Goal: Navigation & Orientation: Find specific page/section

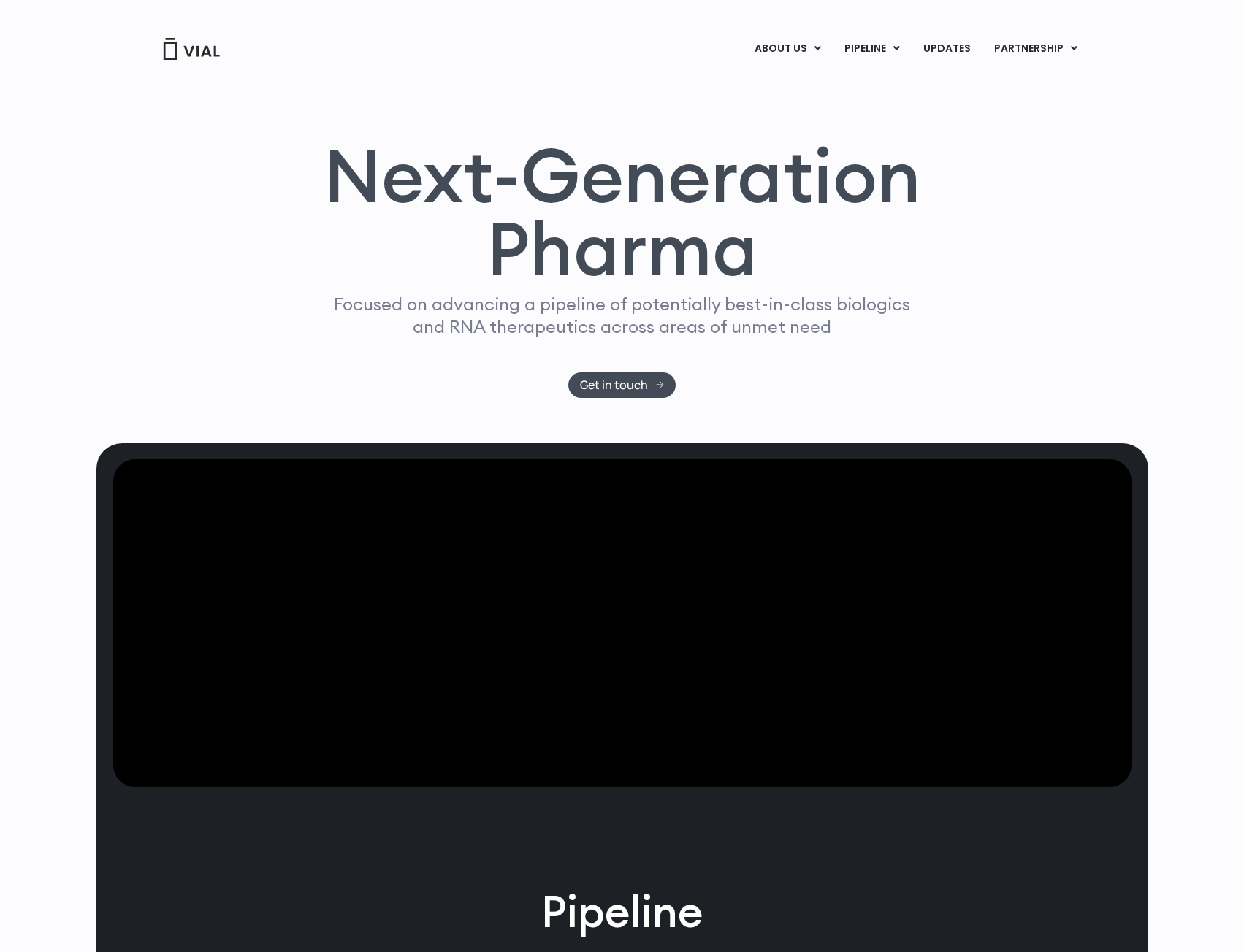
click at [794, 93] on link "ABOUT US" at bounding box center [811, 85] width 128 height 23
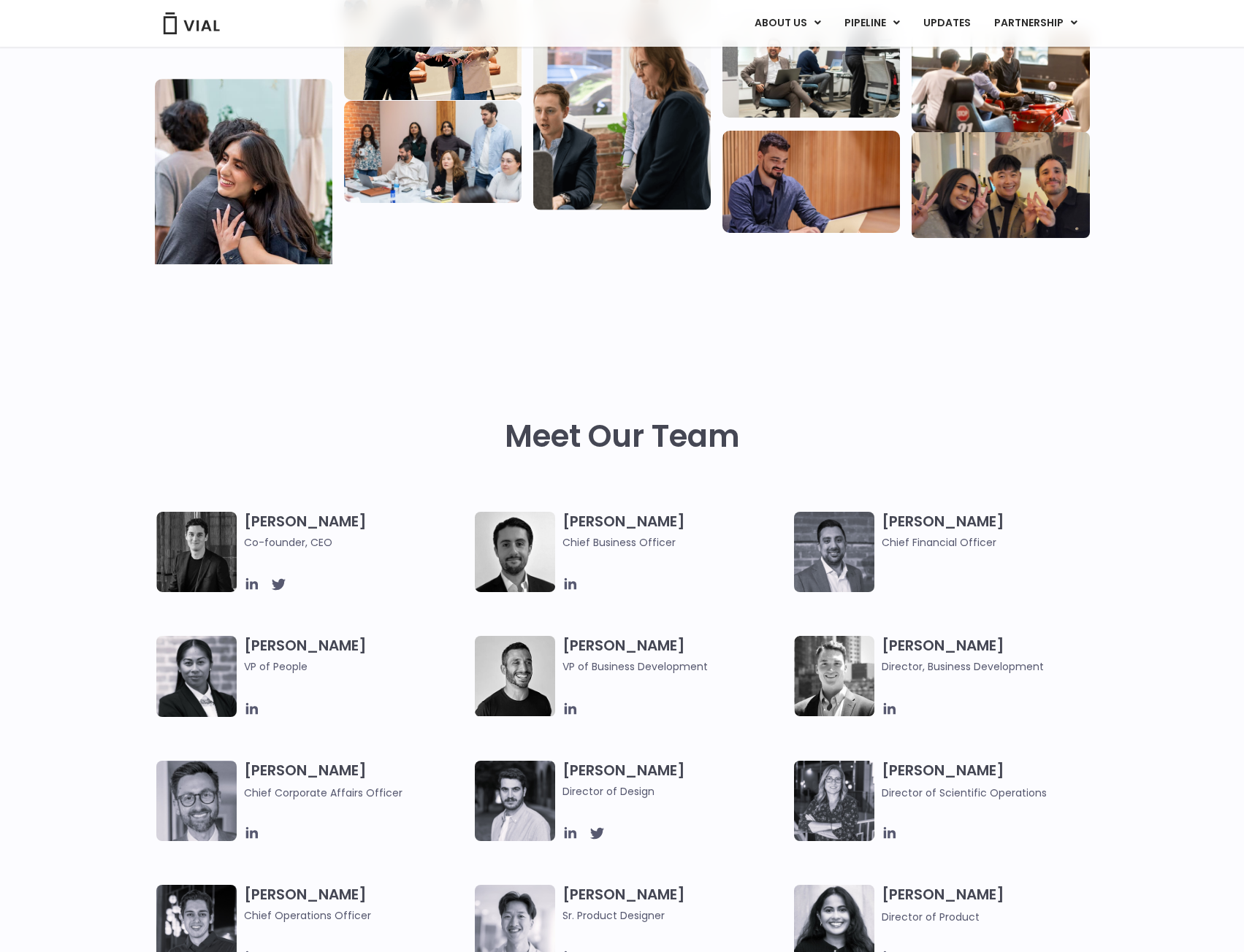
scroll to position [487, 0]
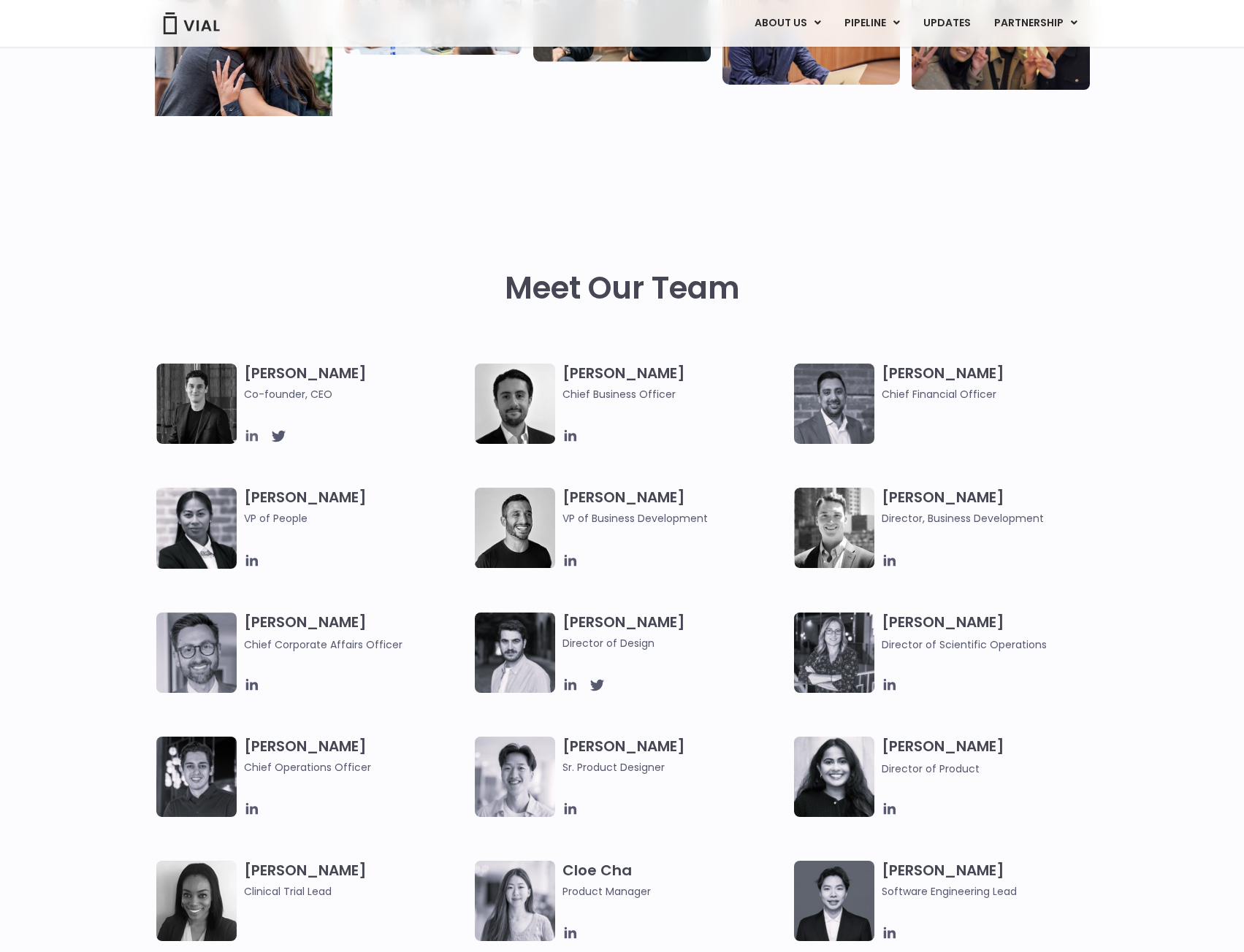
click at [257, 440] on icon at bounding box center [251, 436] width 12 height 12
